Goal: Task Accomplishment & Management: Manage account settings

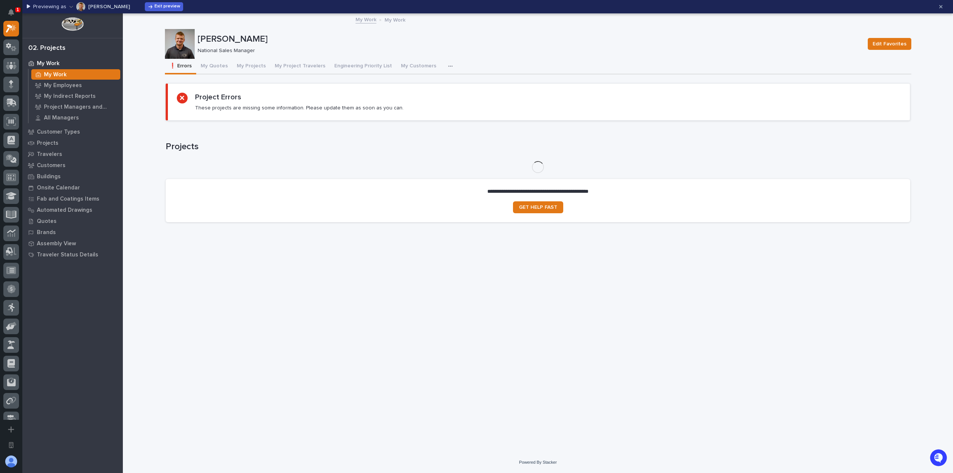
click at [448, 66] on icon "button" at bounding box center [450, 66] width 4 height 5
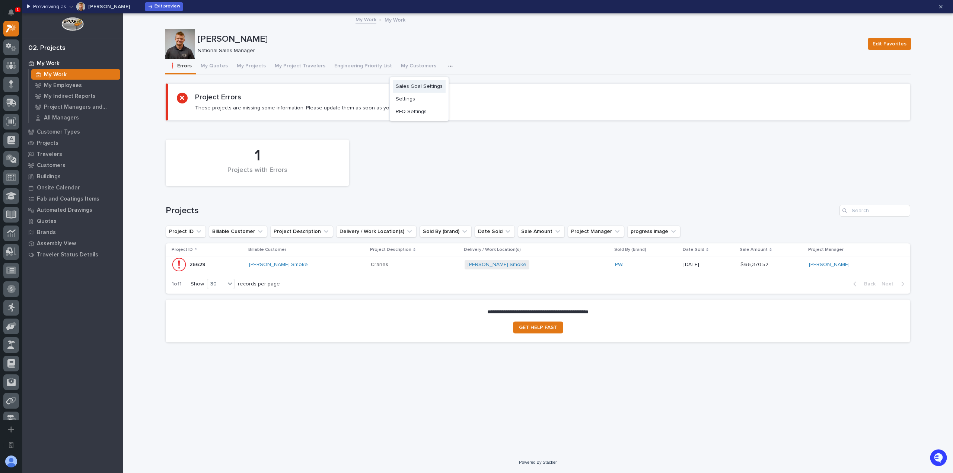
click at [410, 83] on span "Sales Goal Settings" at bounding box center [419, 86] width 47 height 7
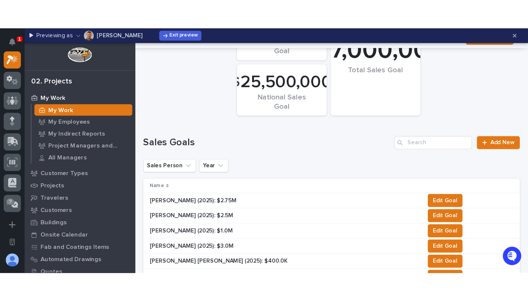
scroll to position [112, 0]
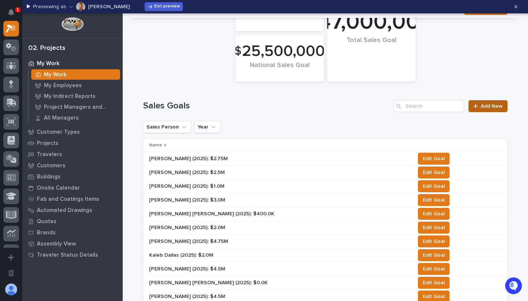
click at [490, 103] on link "Add New" at bounding box center [488, 106] width 39 height 12
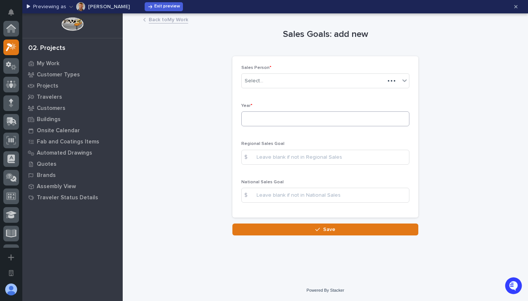
scroll to position [19, 0]
click at [303, 80] on div "Select..." at bounding box center [321, 81] width 158 height 12
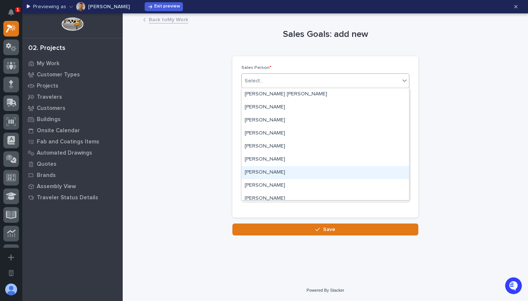
scroll to position [112, 0]
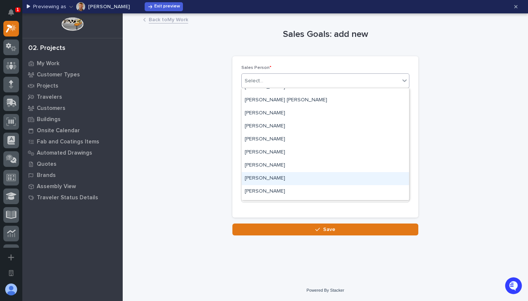
drag, startPoint x: 463, startPoint y: 101, endPoint x: 457, endPoint y: 94, distance: 9.0
click at [463, 100] on div "Sales Goals: add new Loading... Saving… Loading... Saving… Loading... Saving… S…" at bounding box center [325, 124] width 365 height 221
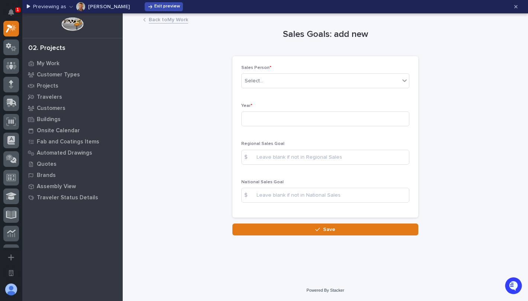
click at [165, 7] on span "Exit preview" at bounding box center [167, 7] width 26 height 6
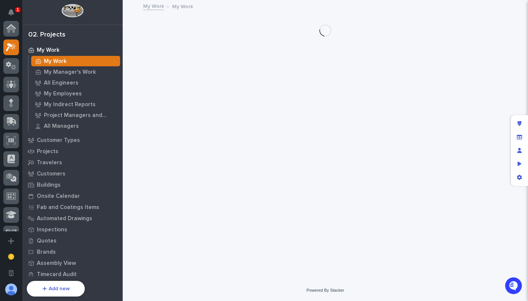
scroll to position [19, 0]
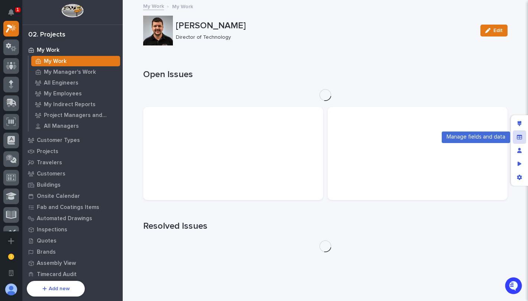
click at [524, 139] on div "Manage fields and data" at bounding box center [519, 136] width 13 height 13
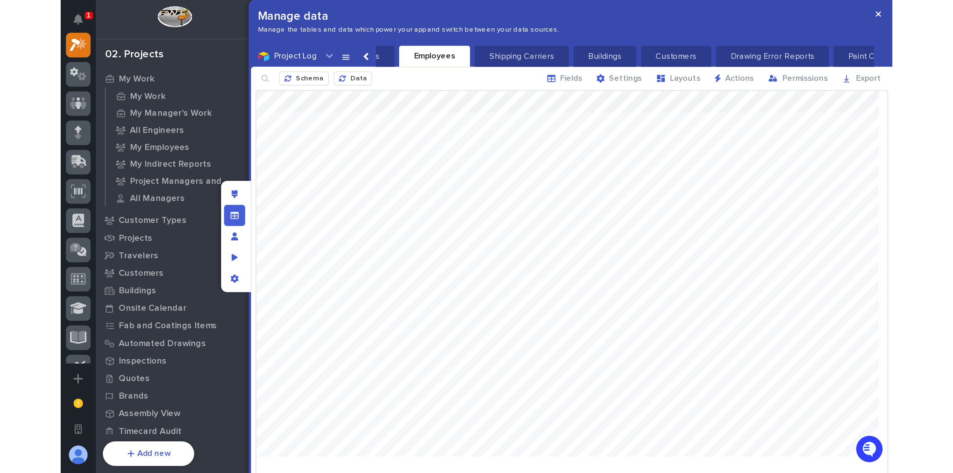
scroll to position [0, 833]
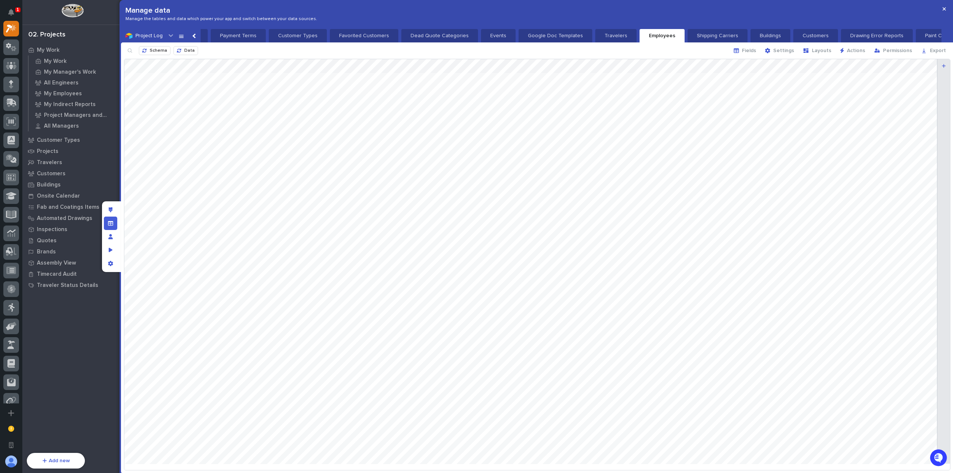
click at [193, 34] on div at bounding box center [194, 35] width 5 height 5
click at [693, 33] on button "Sales Goals" at bounding box center [705, 35] width 47 height 13
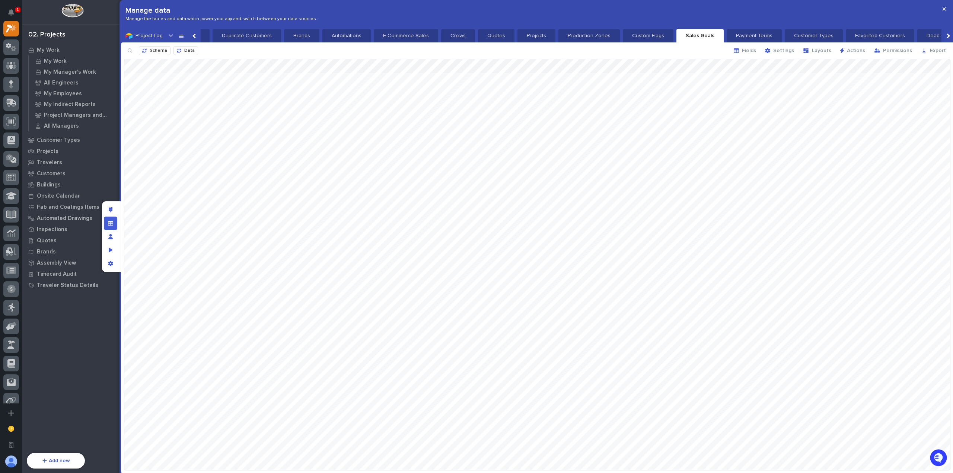
scroll to position [0, 319]
click at [753, 51] on span "Fields" at bounding box center [749, 50] width 14 height 7
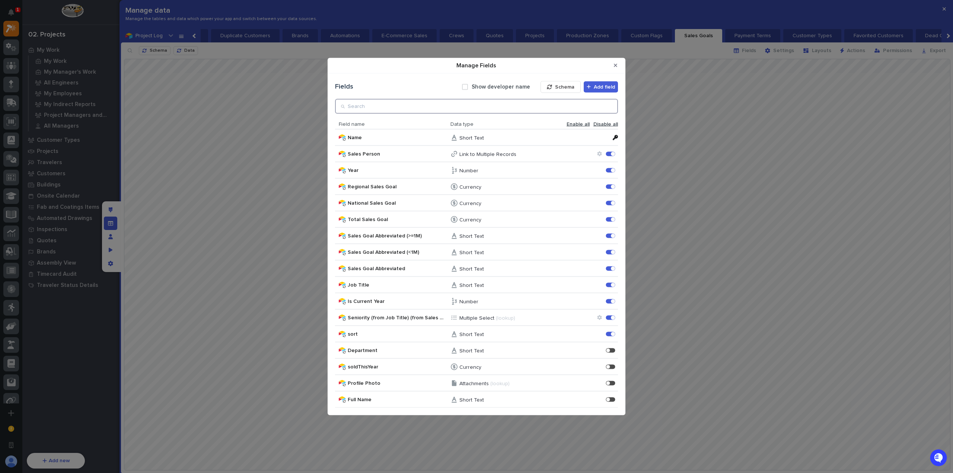
click at [410, 108] on input "Manage Fields" at bounding box center [476, 106] width 283 height 15
click at [598, 153] on icon "Manage Fields" at bounding box center [599, 153] width 4 height 5
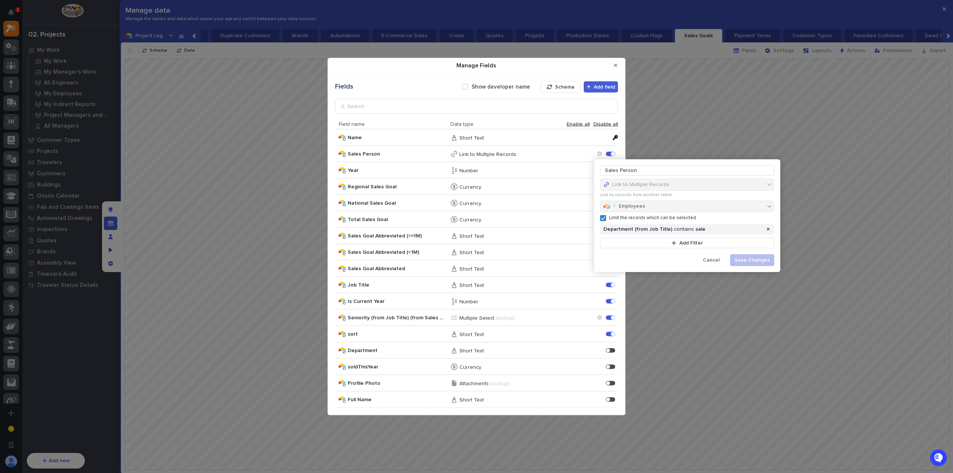
click at [641, 217] on p "Limit the records which can be selected" at bounding box center [652, 218] width 87 height 6
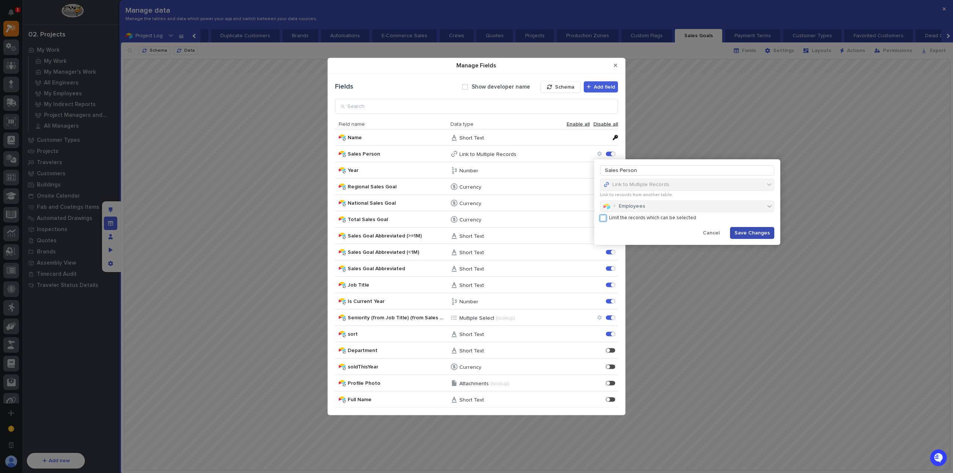
click at [748, 231] on span "Save Changes" at bounding box center [751, 233] width 35 height 7
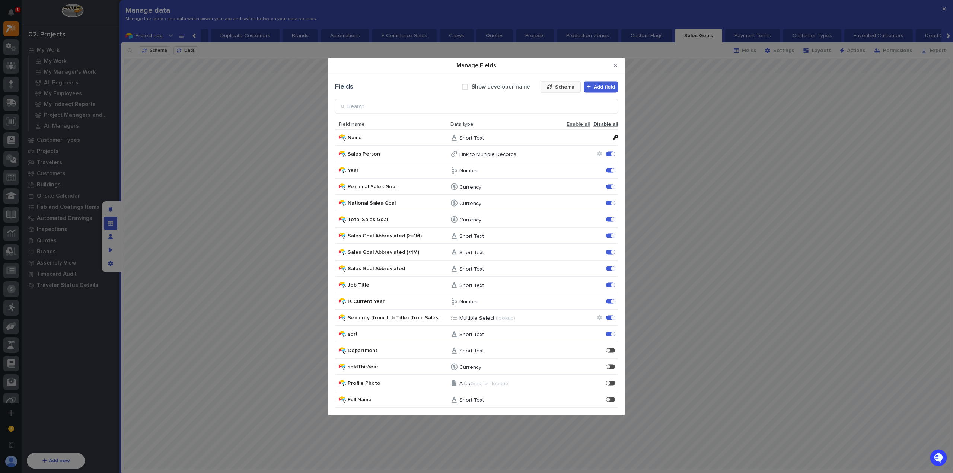
click at [577, 87] on button "Schema" at bounding box center [560, 87] width 40 height 12
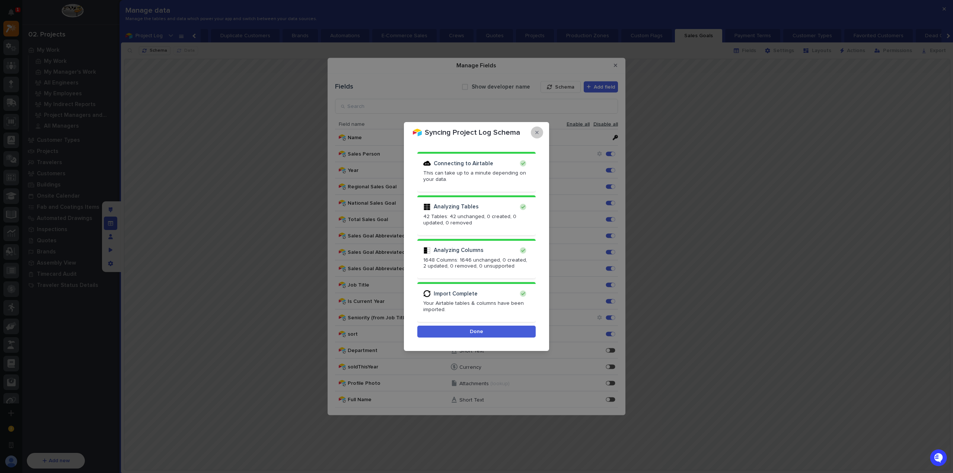
click at [537, 133] on icon "button" at bounding box center [536, 132] width 3 height 3
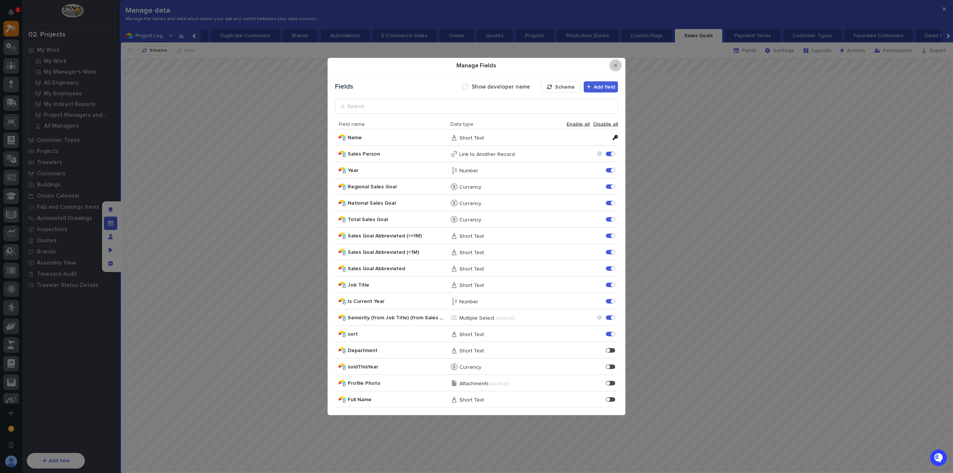
click at [619, 63] on button "Close Modal" at bounding box center [615, 66] width 12 height 12
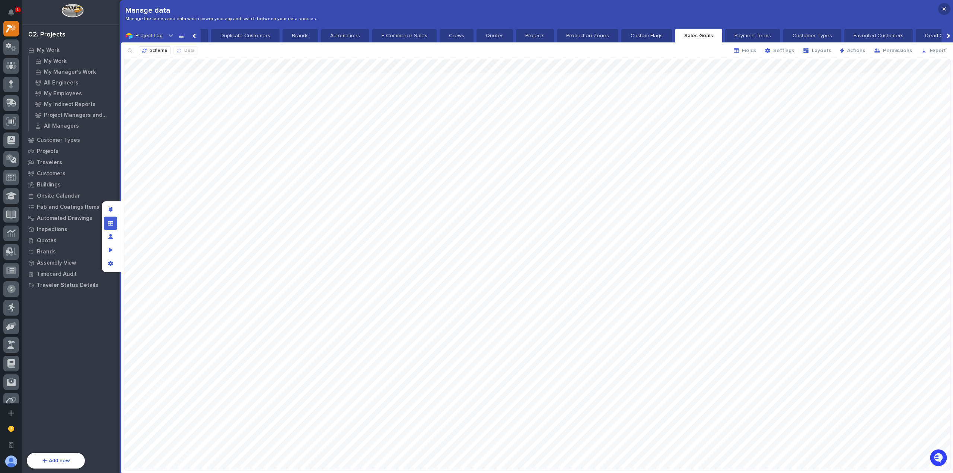
click at [949, 10] on button "button" at bounding box center [944, 9] width 12 height 12
